Goal: Navigation & Orientation: Find specific page/section

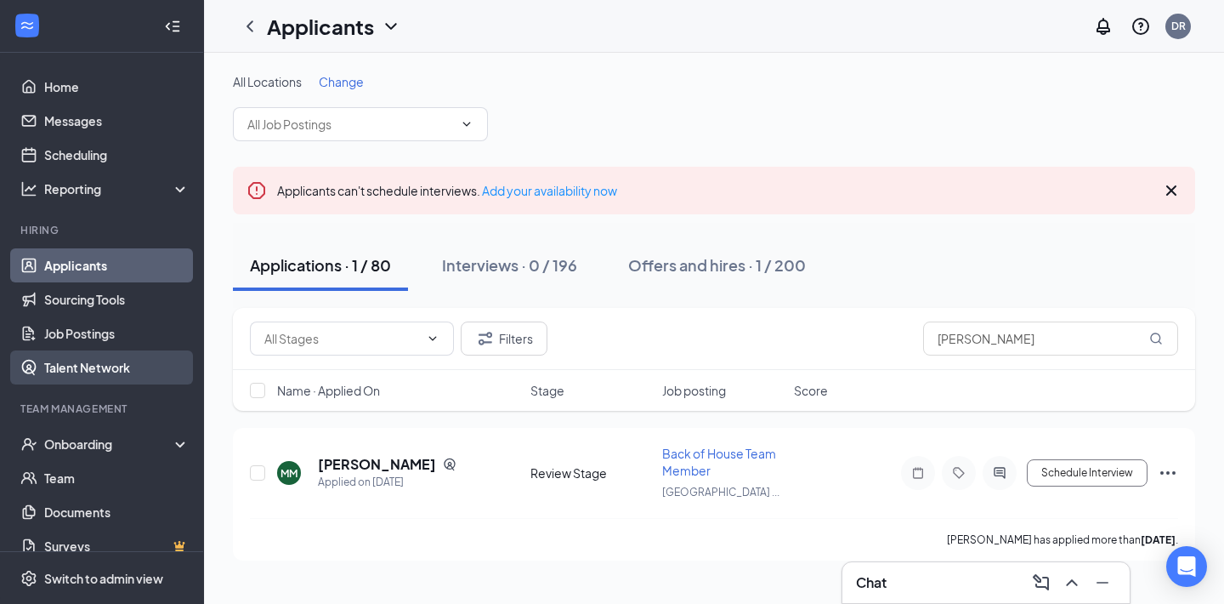
click at [119, 362] on link "Talent Network" at bounding box center [116, 367] width 145 height 34
